Goal: Find contact information: Find contact information

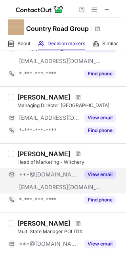
scroll to position [72, 0]
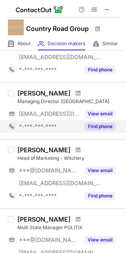
click at [100, 124] on button "Find phone" at bounding box center [99, 127] width 31 height 8
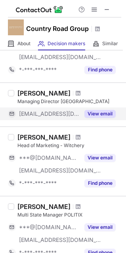
click at [94, 113] on button "View email" at bounding box center [99, 114] width 31 height 8
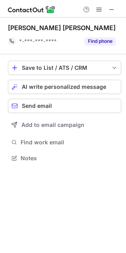
scroll to position [152, 126]
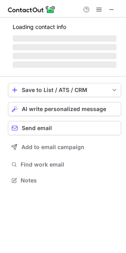
scroll to position [179, 126]
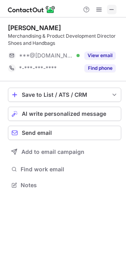
click at [113, 10] on span at bounding box center [112, 9] width 6 height 6
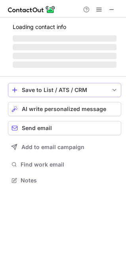
scroll to position [165, 126]
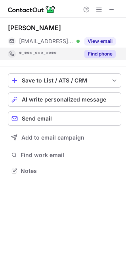
click at [96, 54] on button "Find phone" at bounding box center [99, 54] width 31 height 8
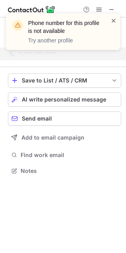
click at [113, 17] on span at bounding box center [114, 21] width 6 height 8
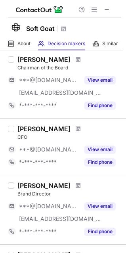
scroll to position [0, 0]
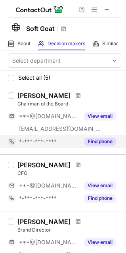
click at [96, 144] on button "Find phone" at bounding box center [99, 142] width 31 height 8
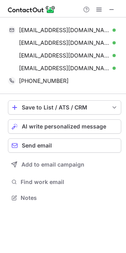
scroll to position [192, 126]
click at [110, 8] on span at bounding box center [112, 9] width 6 height 6
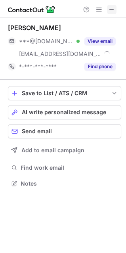
scroll to position [178, 126]
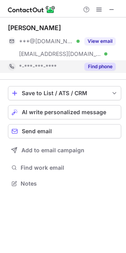
click at [99, 67] on button "Find phone" at bounding box center [99, 67] width 31 height 8
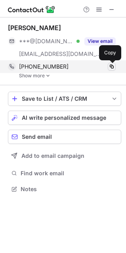
click at [111, 67] on span at bounding box center [112, 66] width 6 height 6
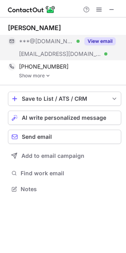
click at [103, 40] on button "View email" at bounding box center [99, 41] width 31 height 8
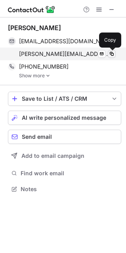
click at [113, 52] on span at bounding box center [112, 54] width 6 height 6
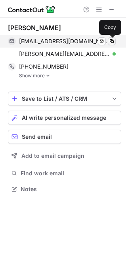
click at [111, 39] on span at bounding box center [112, 41] width 6 height 6
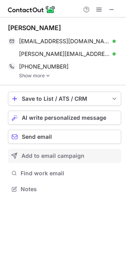
scroll to position [4, 4]
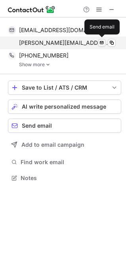
click at [101, 42] on span at bounding box center [102, 43] width 6 height 6
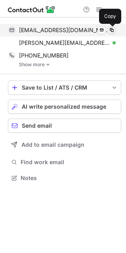
click at [110, 29] on span at bounding box center [112, 30] width 6 height 6
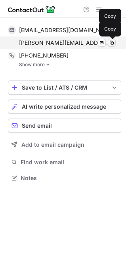
click at [110, 40] on span at bounding box center [112, 43] width 6 height 6
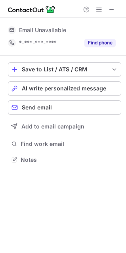
scroll to position [178, 126]
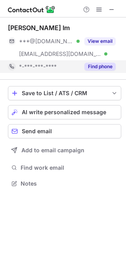
click at [96, 68] on button "Find phone" at bounding box center [99, 67] width 31 height 8
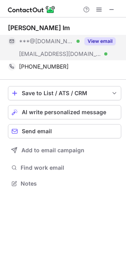
click at [98, 45] on button "View email" at bounding box center [99, 41] width 31 height 8
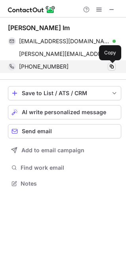
click at [111, 65] on span at bounding box center [112, 66] width 6 height 6
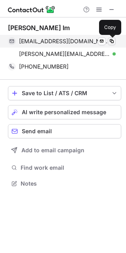
click at [111, 41] on span at bounding box center [112, 41] width 6 height 6
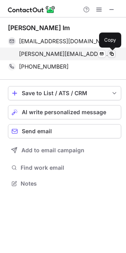
click at [111, 52] on span at bounding box center [112, 54] width 6 height 6
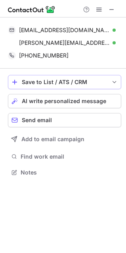
scroll to position [167, 126]
